Goal: Check status: Check status

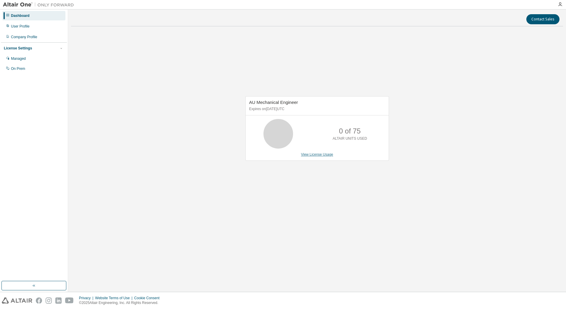
click at [312, 156] on link "View License Usage" at bounding box center [317, 154] width 32 height 4
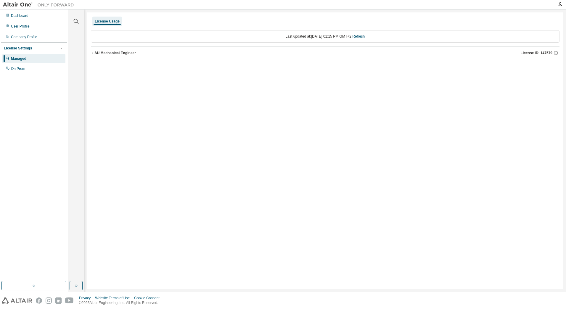
click at [94, 53] on icon "button" at bounding box center [93, 53] width 4 height 4
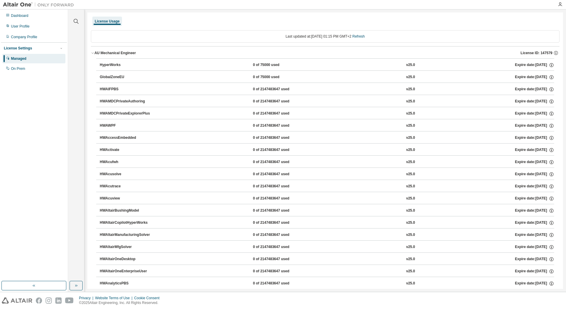
click at [109, 53] on div "AU Mechanical Engineer" at bounding box center [114, 53] width 41 height 5
